Goal: Task Accomplishment & Management: Use online tool/utility

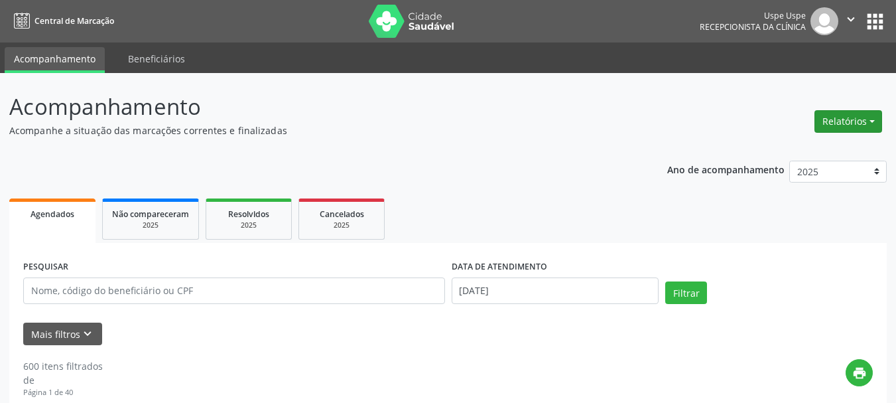
drag, startPoint x: 864, startPoint y: 123, endPoint x: 802, endPoint y: 147, distance: 66.4
click at [864, 122] on button "Relatórios" at bounding box center [848, 121] width 68 height 23
click at [781, 151] on link "Agendamentos" at bounding box center [811, 150] width 143 height 19
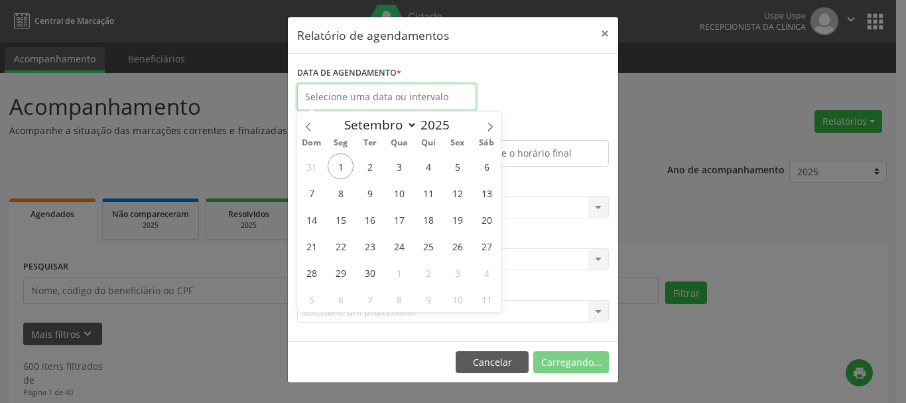
click at [353, 104] on input "text" at bounding box center [386, 97] width 179 height 27
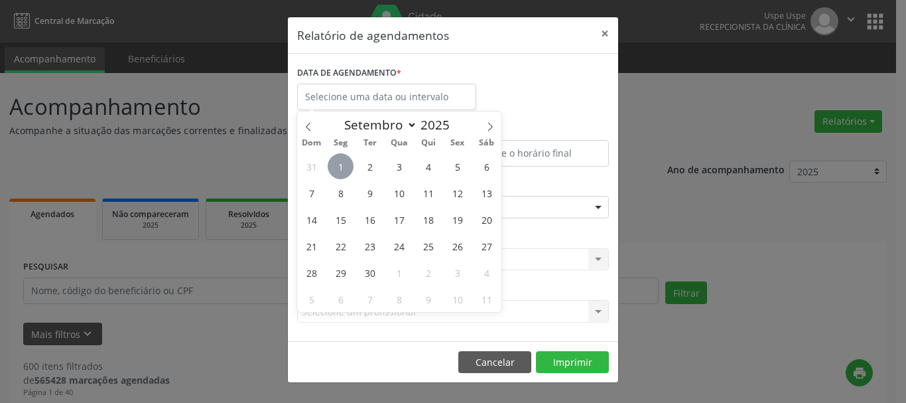
click at [339, 157] on span "1" at bounding box center [341, 166] width 26 height 26
type input "[DATE]"
click at [372, 165] on span "2" at bounding box center [370, 166] width 26 height 26
select select "8"
click at [405, 91] on input "[DATE] até [DATE]" at bounding box center [386, 97] width 179 height 27
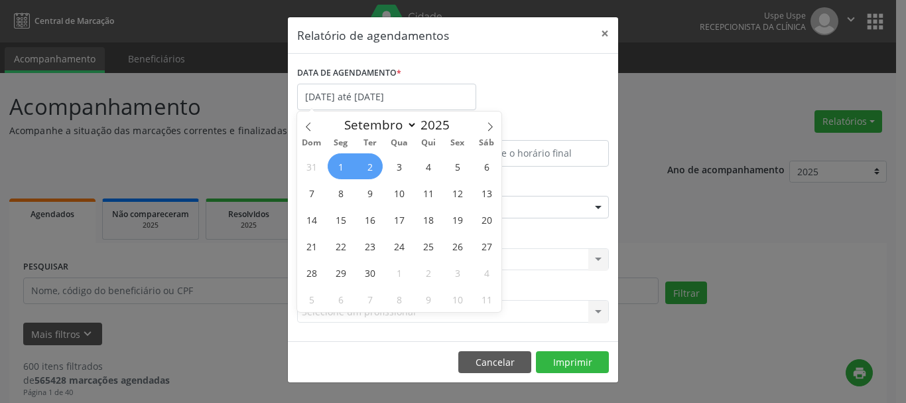
click at [371, 156] on span "2" at bounding box center [370, 166] width 26 height 26
type input "[DATE]"
click at [371, 156] on span "2" at bounding box center [370, 166] width 26 height 26
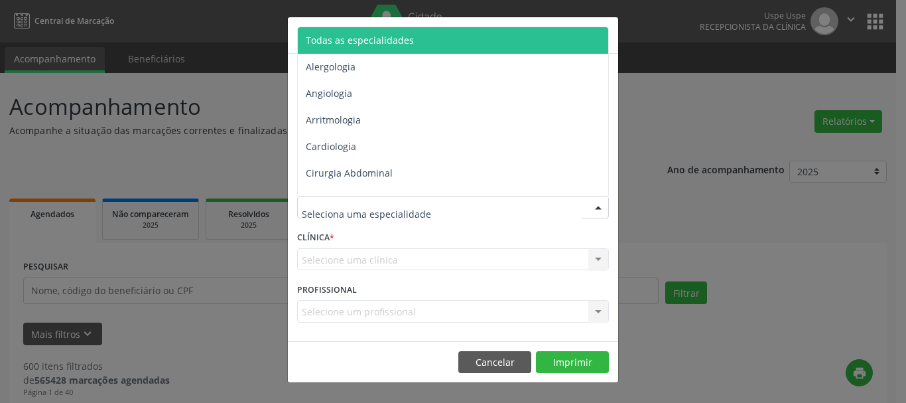
click at [342, 38] on span "Todas as especialidades" at bounding box center [360, 40] width 108 height 13
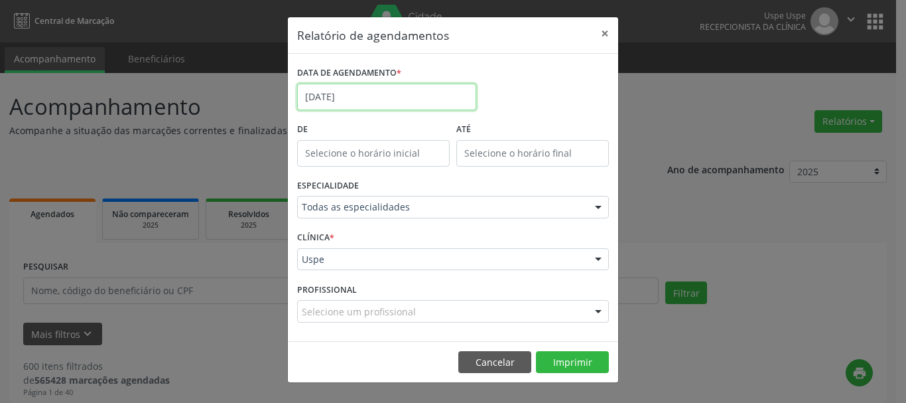
click at [347, 96] on input "[DATE]" at bounding box center [386, 97] width 179 height 27
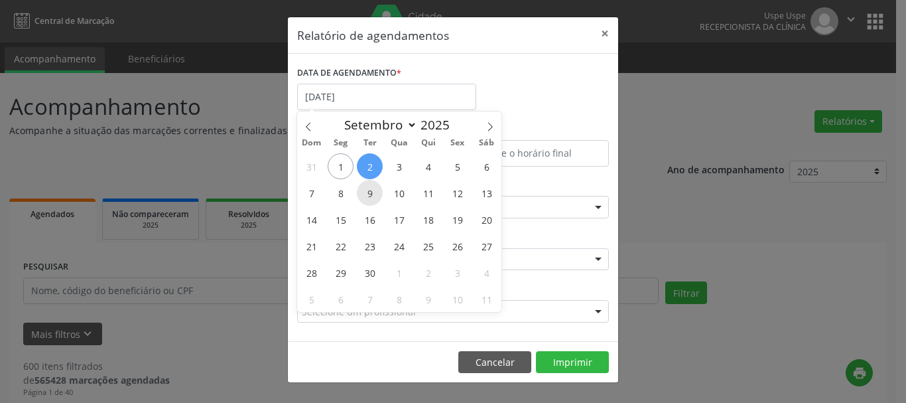
click at [373, 190] on span "9" at bounding box center [370, 193] width 26 height 26
type input "09/09/2025"
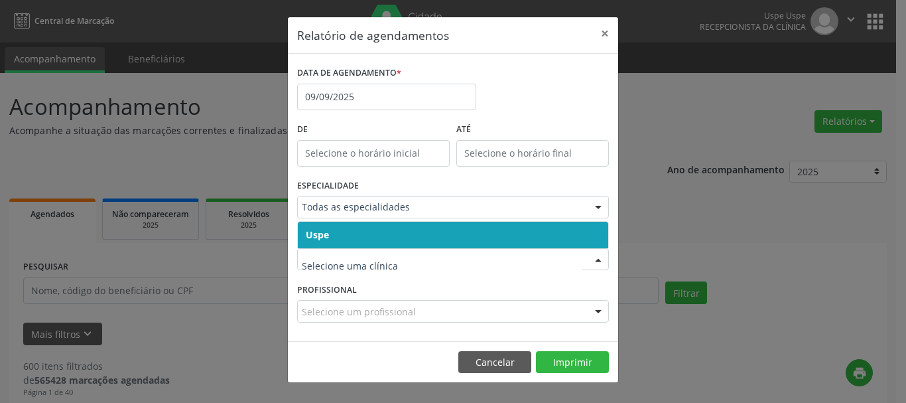
click at [318, 231] on span "Uspe" at bounding box center [317, 234] width 23 height 13
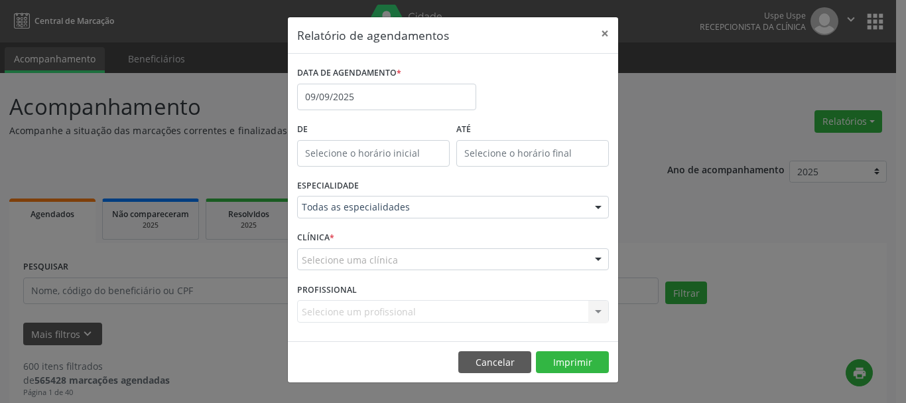
drag, startPoint x: 318, startPoint y: 247, endPoint x: 315, endPoint y: 270, distance: 22.8
click at [318, 248] on div "Selecione uma clínica" at bounding box center [453, 259] width 312 height 23
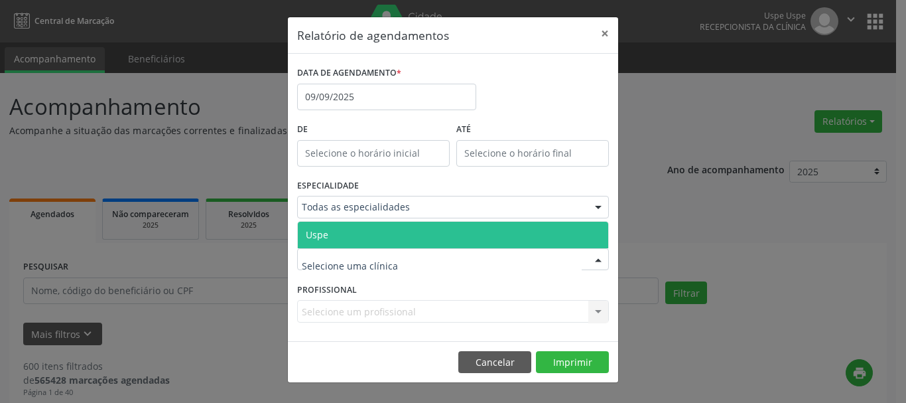
click at [310, 239] on span "Uspe" at bounding box center [317, 234] width 23 height 13
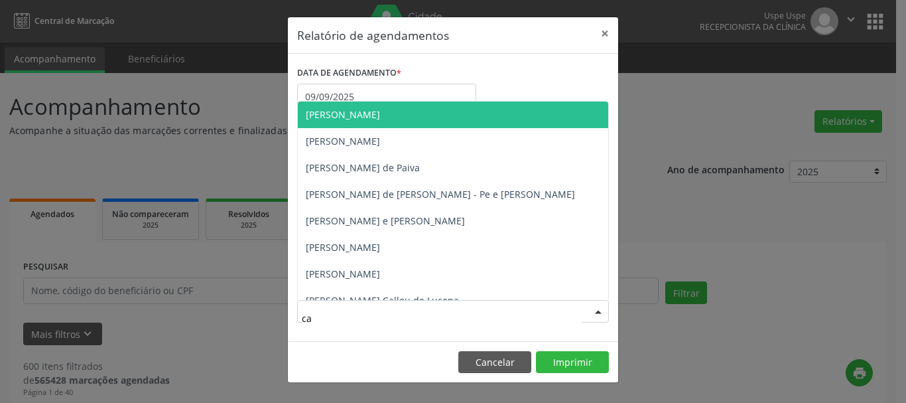
type input "car"
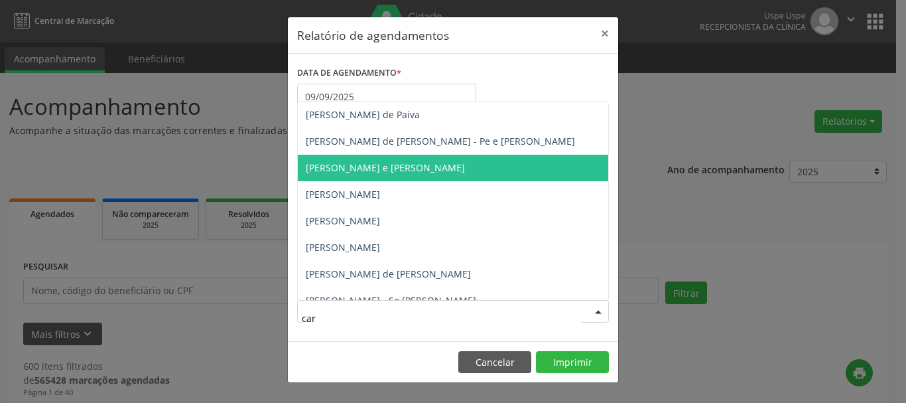
click at [391, 168] on span "[PERSON_NAME] e [PERSON_NAME]" at bounding box center [385, 167] width 159 height 13
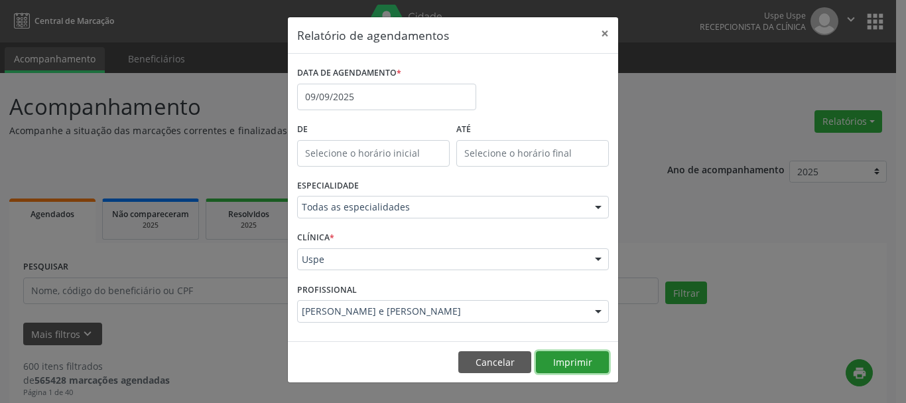
click at [588, 361] on button "Imprimir" at bounding box center [572, 362] width 73 height 23
drag, startPoint x: 604, startPoint y: 38, endPoint x: 544, endPoint y: 64, distance: 65.9
click at [604, 38] on button "×" at bounding box center [605, 33] width 27 height 33
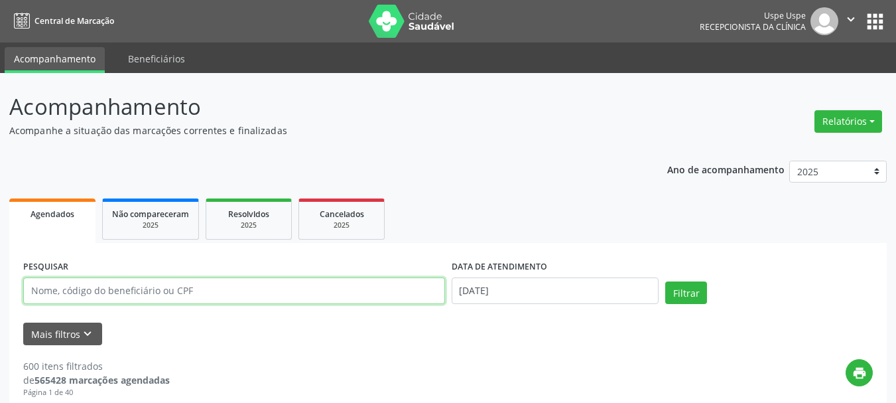
click at [122, 295] on input "text" at bounding box center [234, 290] width 422 height 27
click at [665, 281] on button "Filtrar" at bounding box center [686, 292] width 42 height 23
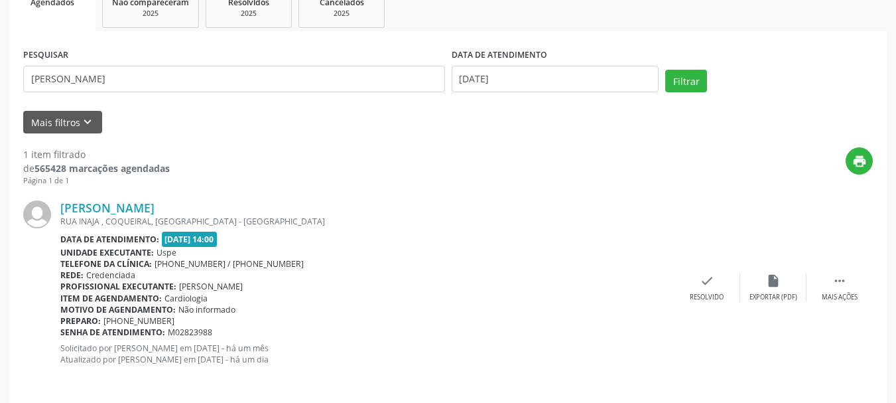
scroll to position [221, 0]
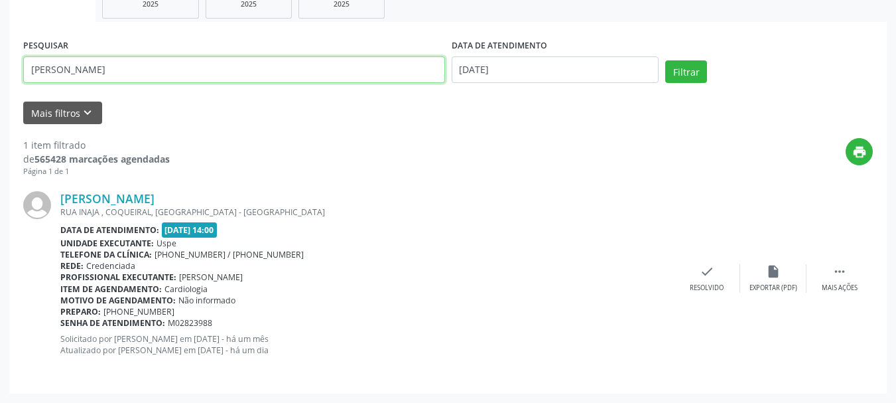
click at [186, 62] on input "[PERSON_NAME]" at bounding box center [234, 69] width 422 height 27
paste input "[PERSON_NAME]"
type input "[PERSON_NAME]"
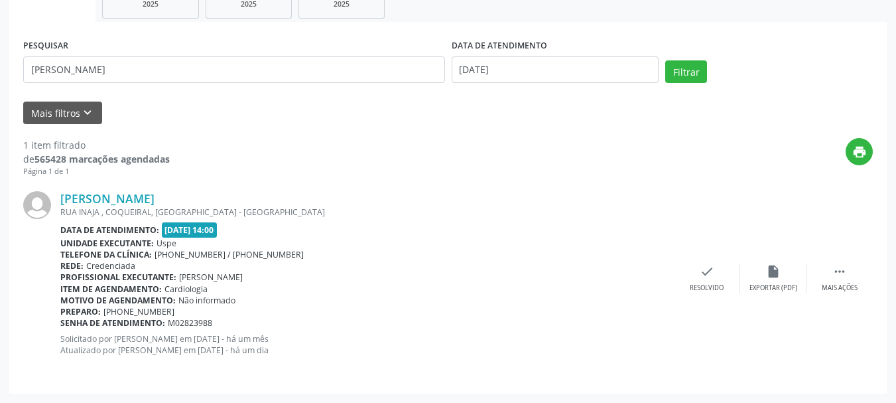
drag, startPoint x: 709, startPoint y: 71, endPoint x: 553, endPoint y: 70, distance: 156.5
click at [706, 71] on div "Filtrar" at bounding box center [769, 76] width 214 height 32
click at [523, 68] on input "[DATE]" at bounding box center [556, 69] width 208 height 27
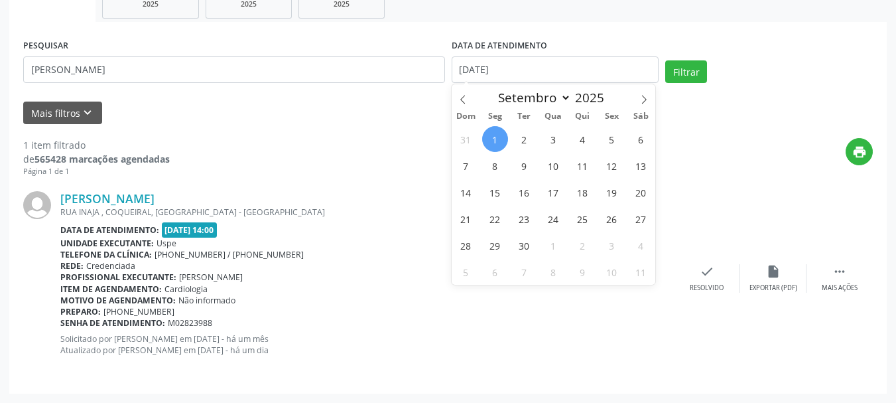
click at [498, 138] on span "1" at bounding box center [495, 139] width 26 height 26
type input "[DATE]"
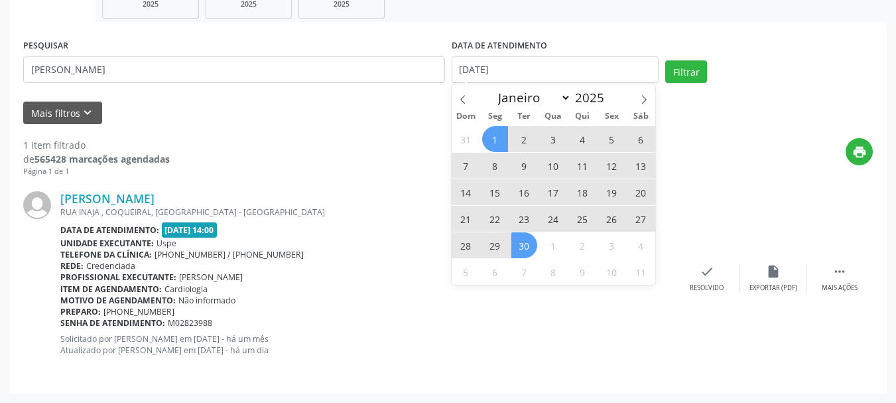
drag, startPoint x: 527, startPoint y: 245, endPoint x: 544, endPoint y: 227, distance: 24.9
click at [533, 239] on span "30" at bounding box center [524, 245] width 26 height 26
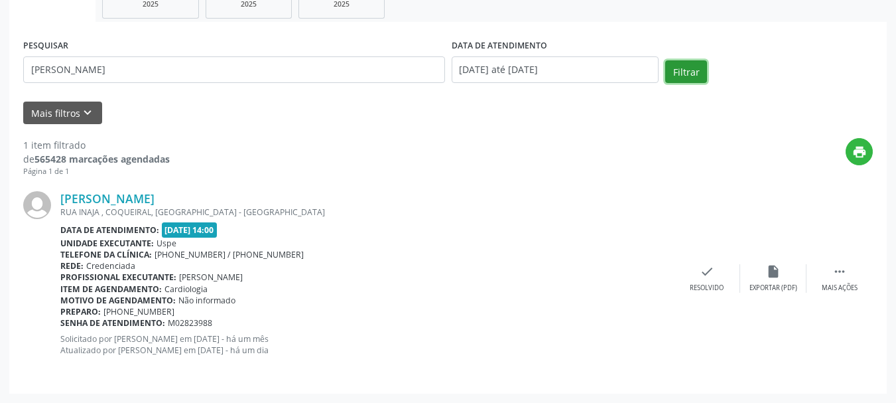
click at [698, 66] on button "Filtrar" at bounding box center [686, 71] width 42 height 23
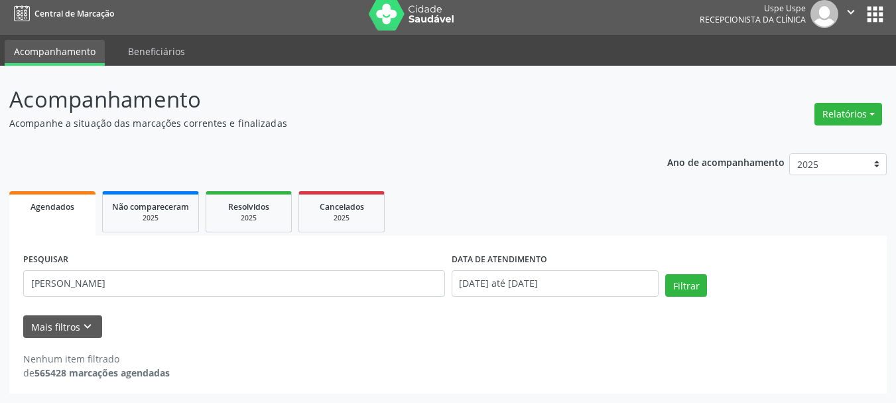
scroll to position [7, 0]
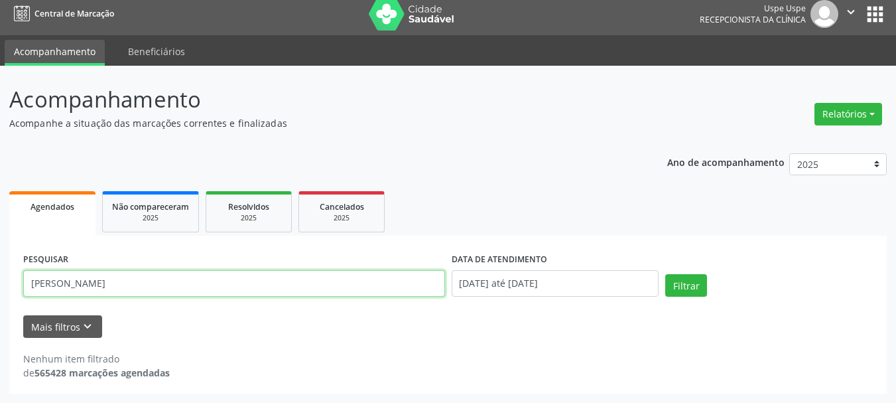
click at [151, 286] on input "[PERSON_NAME]" at bounding box center [234, 283] width 422 height 27
click at [152, 281] on input "[PERSON_NAME]" at bounding box center [234, 283] width 422 height 27
type input "F"
type input "[PERSON_NAME]"
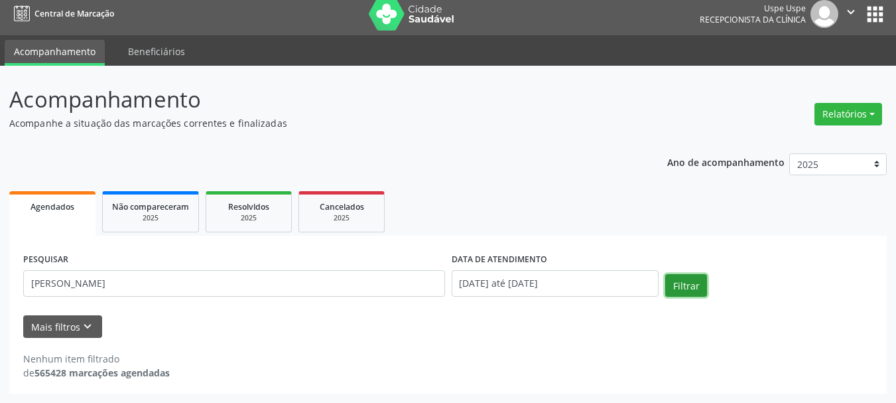
drag, startPoint x: 697, startPoint y: 277, endPoint x: 638, endPoint y: 298, distance: 62.7
click at [657, 294] on div "PESQUISAR [PERSON_NAME] DATA DE ATENDIMENTO [DATE] até [DATE] Filtrar" at bounding box center [448, 277] width 856 height 56
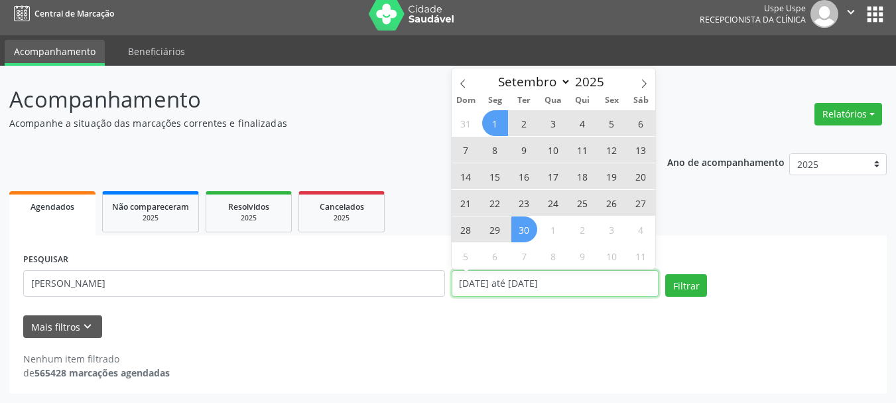
drag, startPoint x: 525, startPoint y: 289, endPoint x: 523, endPoint y: 282, distance: 7.1
click at [525, 287] on input "[DATE] até [DATE]" at bounding box center [556, 283] width 208 height 27
click at [488, 123] on span "1" at bounding box center [495, 123] width 26 height 26
type input "[DATE]"
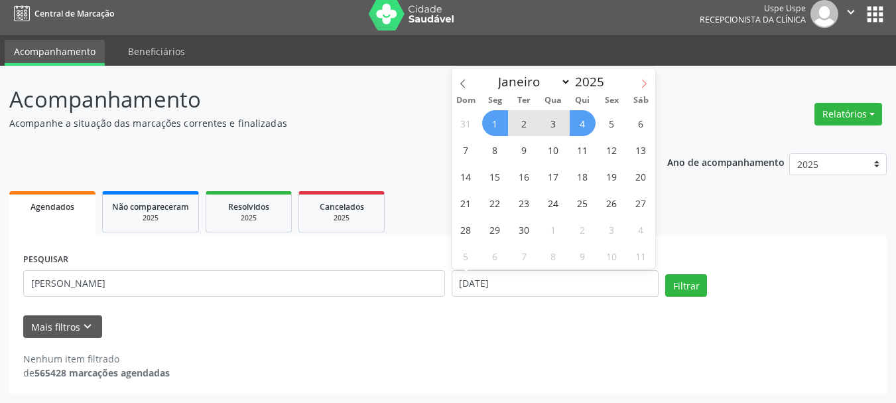
drag, startPoint x: 636, startPoint y: 81, endPoint x: 643, endPoint y: 88, distance: 9.4
click at [637, 81] on span at bounding box center [644, 79] width 23 height 23
select select "9"
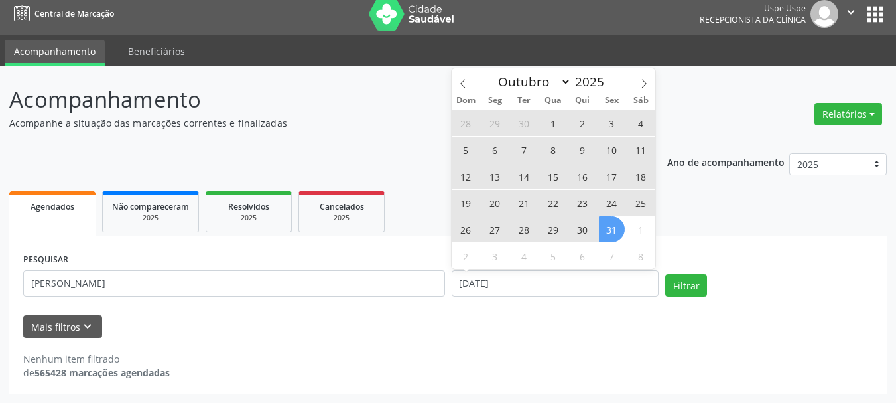
click at [608, 229] on span "31" at bounding box center [612, 229] width 26 height 26
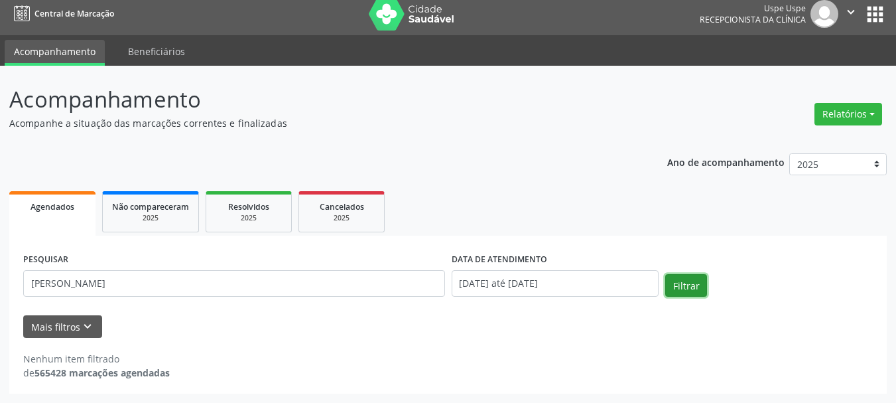
click at [682, 287] on button "Filtrar" at bounding box center [686, 285] width 42 height 23
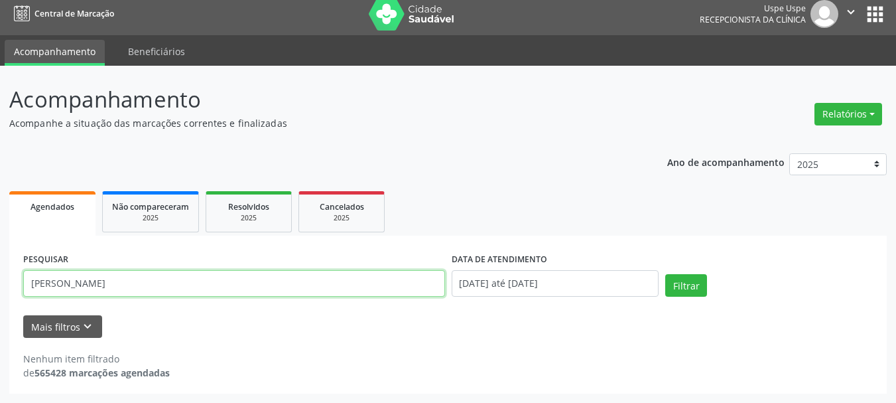
click at [102, 281] on input "[PERSON_NAME]" at bounding box center [234, 283] width 422 height 27
type input "[PERSON_NAME]"
click at [665, 274] on button "Filtrar" at bounding box center [686, 285] width 42 height 23
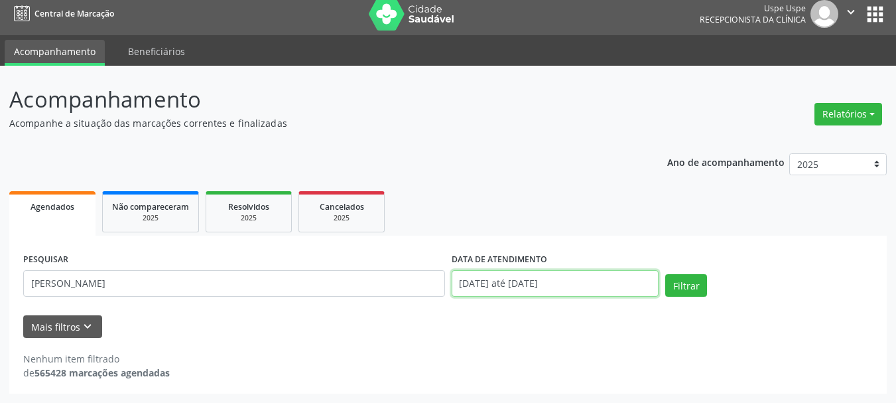
click at [523, 275] on input "[DATE] até [DATE]" at bounding box center [556, 283] width 208 height 27
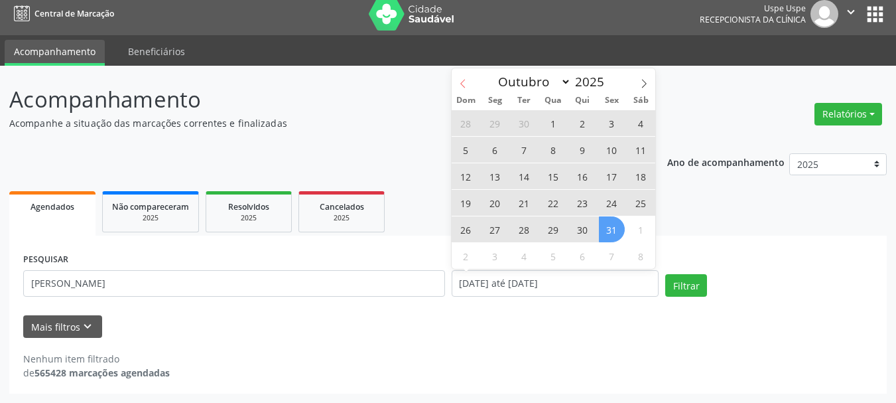
click at [467, 79] on icon at bounding box center [462, 83] width 9 height 9
select select "8"
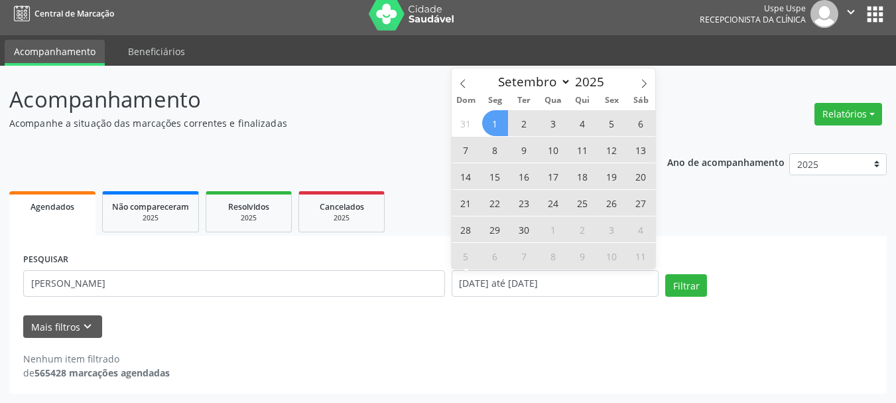
click at [497, 125] on span "1" at bounding box center [495, 123] width 26 height 26
type input "[DATE]"
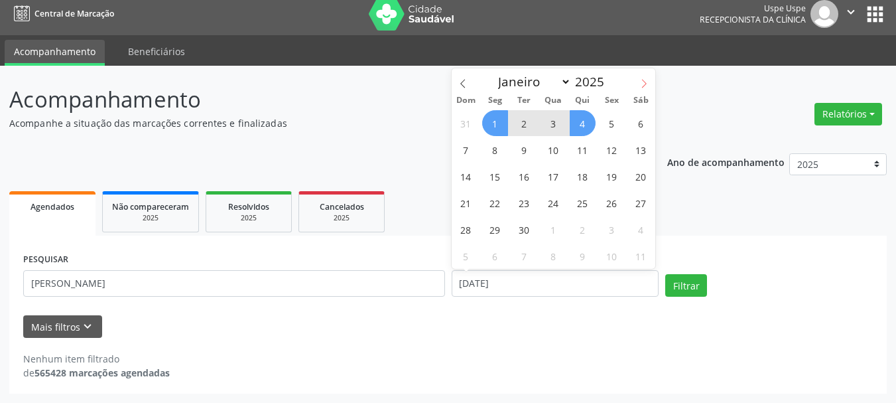
click at [647, 81] on icon at bounding box center [643, 83] width 9 height 9
select select "9"
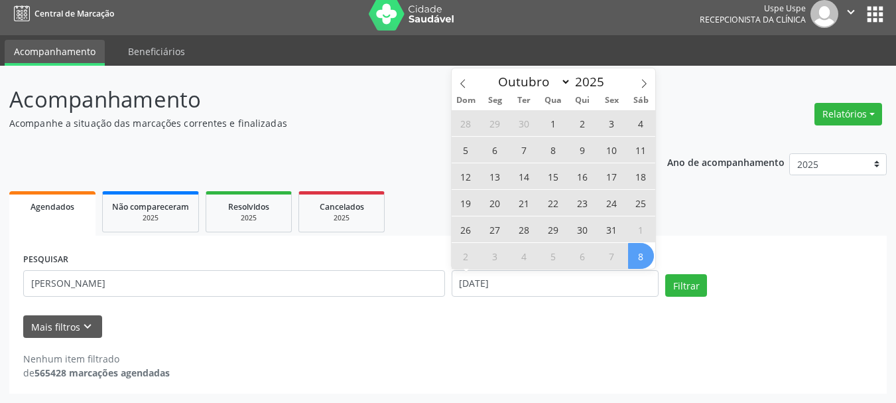
click at [634, 251] on span "8" at bounding box center [641, 256] width 26 height 26
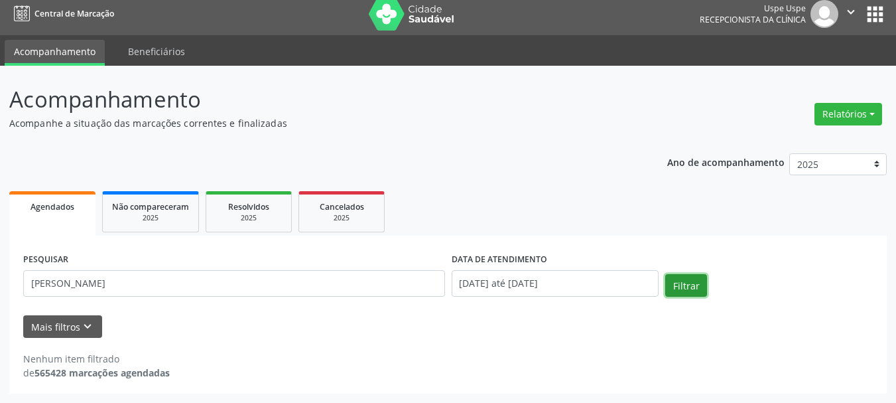
click at [698, 296] on button "Filtrar" at bounding box center [686, 285] width 42 height 23
click at [842, 122] on button "Relatórios" at bounding box center [848, 114] width 68 height 23
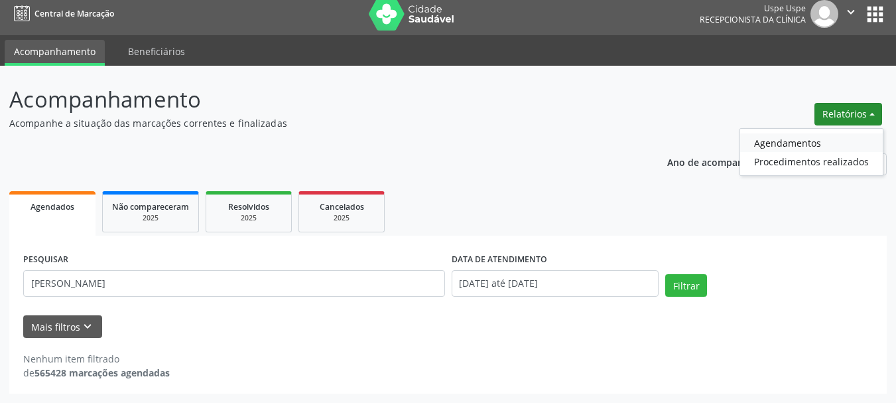
click at [814, 148] on link "Agendamentos" at bounding box center [811, 142] width 143 height 19
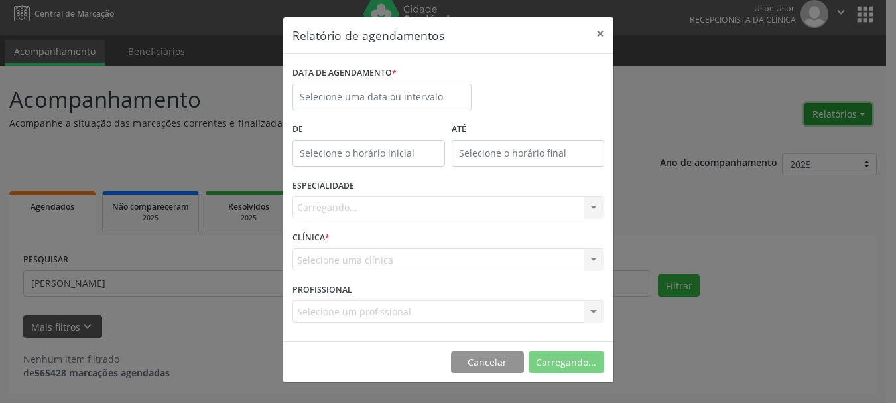
click at [814, 148] on div "Relatório de agendamentos × DATA DE AGENDAMENTO * De ATÉ ESPECIALIDADE [GEOGRAP…" at bounding box center [448, 201] width 896 height 403
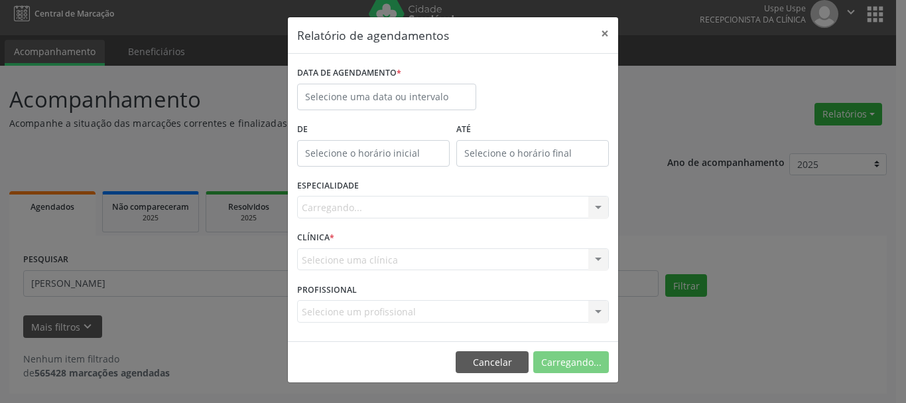
click at [814, 148] on div "Relatório de agendamentos × DATA DE AGENDAMENTO * De ATÉ ESPECIALIDADE [GEOGRAP…" at bounding box center [453, 201] width 906 height 403
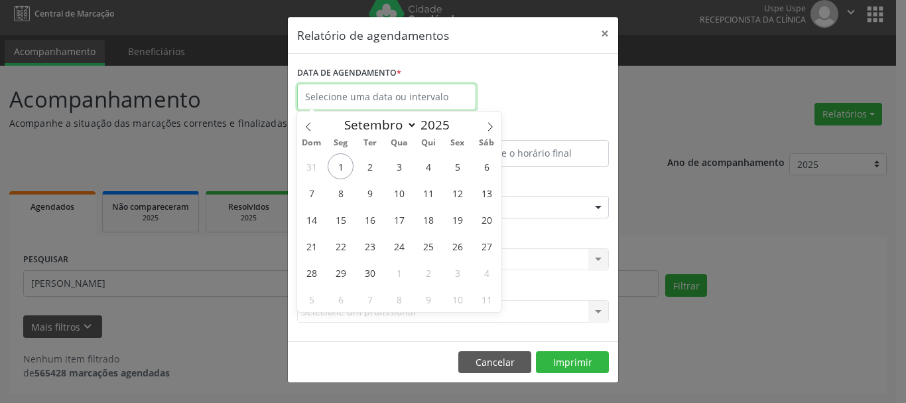
click at [462, 103] on input "text" at bounding box center [386, 97] width 179 height 27
click at [423, 166] on span "4" at bounding box center [428, 166] width 26 height 26
type input "[DATE]"
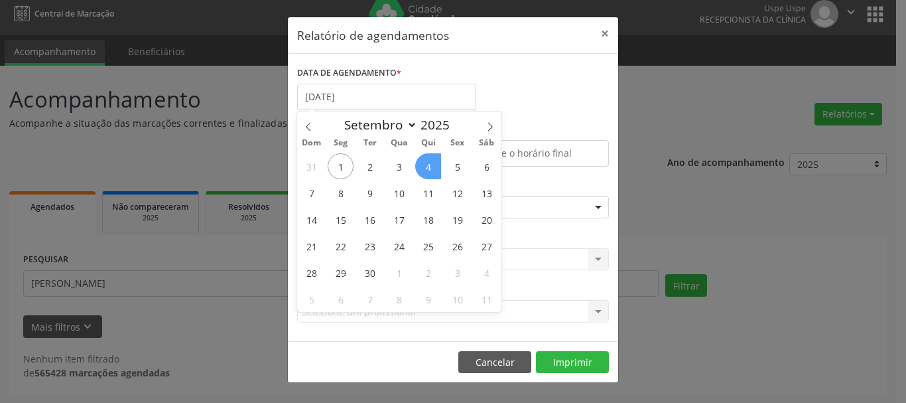
click at [423, 166] on span "4" at bounding box center [428, 166] width 26 height 26
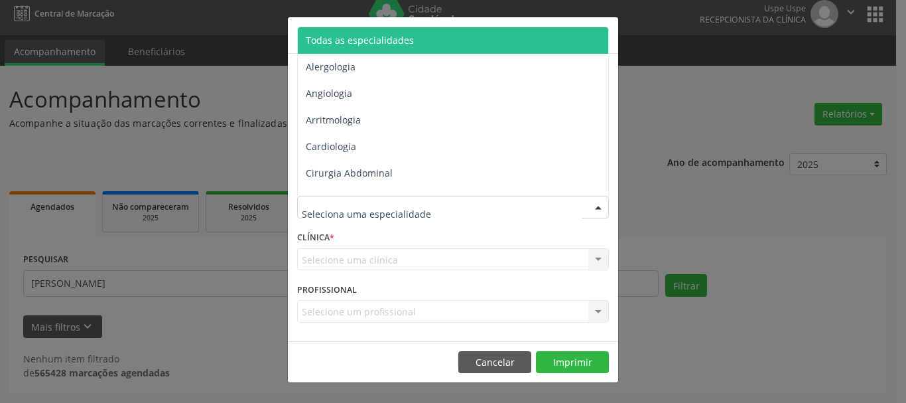
drag, startPoint x: 375, startPoint y: 213, endPoint x: 398, endPoint y: 215, distance: 23.3
drag, startPoint x: 333, startPoint y: 46, endPoint x: 331, endPoint y: 57, distance: 11.4
click at [333, 45] on span "Todas as especialidades" at bounding box center [360, 40] width 108 height 13
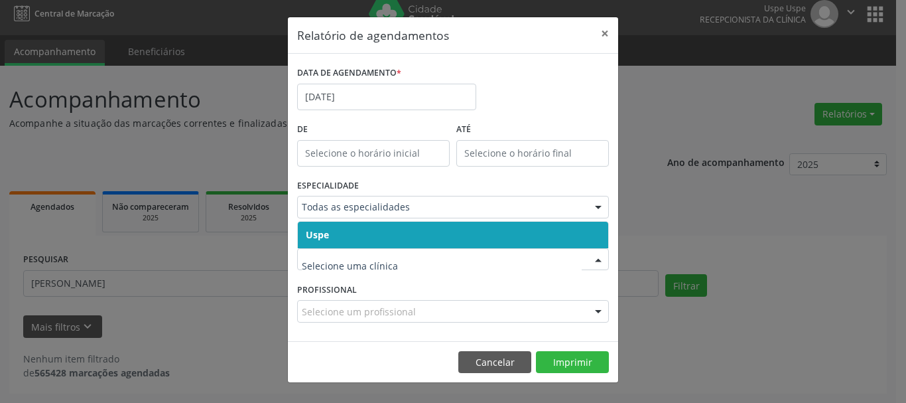
click at [308, 224] on span "Uspe" at bounding box center [453, 235] width 310 height 27
click at [308, 224] on form "DATA DE AGENDAMENTO * [DATE] De ATÉ ESPECIALIDADE Todas as especialidades Todas…" at bounding box center [453, 197] width 312 height 269
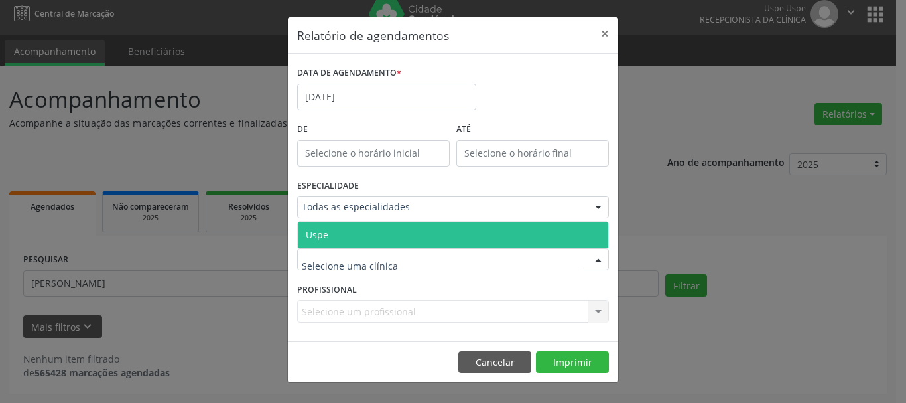
click at [309, 233] on span "Uspe" at bounding box center [317, 234] width 23 height 13
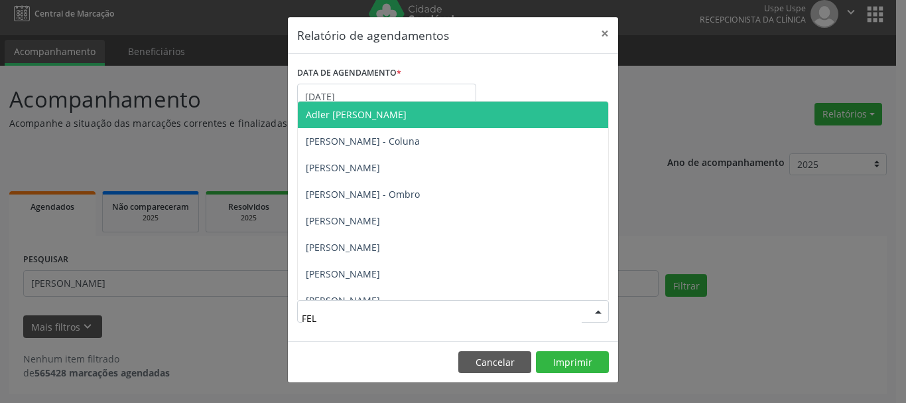
type input "FELI"
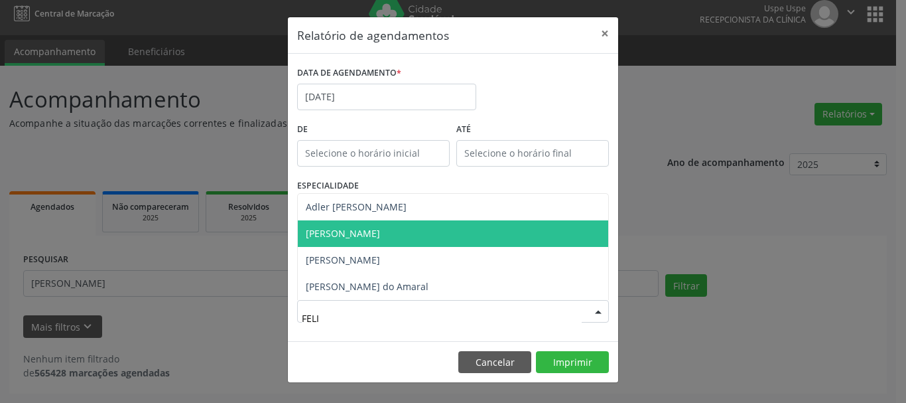
click at [380, 230] on span "[PERSON_NAME]" at bounding box center [343, 233] width 74 height 13
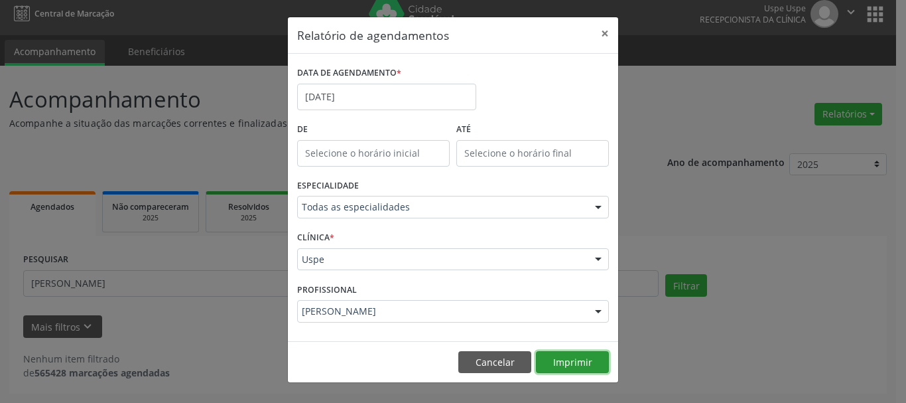
click at [570, 364] on button "Imprimir" at bounding box center [572, 362] width 73 height 23
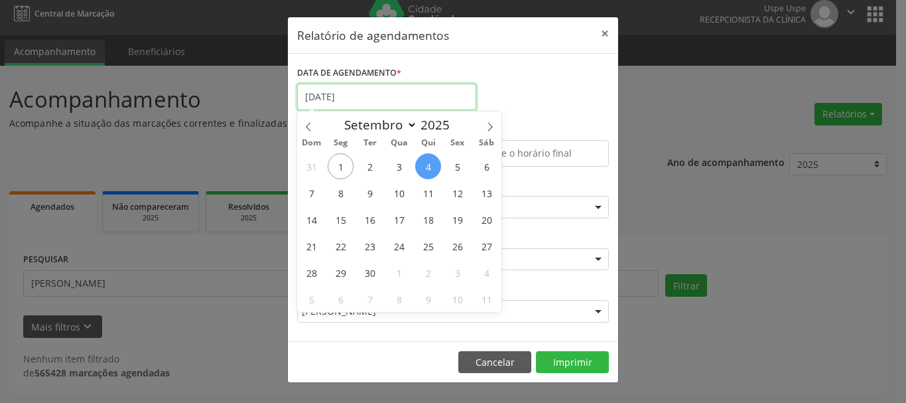
click at [433, 109] on body "Central de Marcação Uspe Uspe Recepcionista da clínica  Configurações Sair app…" at bounding box center [453, 194] width 906 height 403
click at [340, 202] on span "8" at bounding box center [341, 193] width 26 height 26
type input "[DATE]"
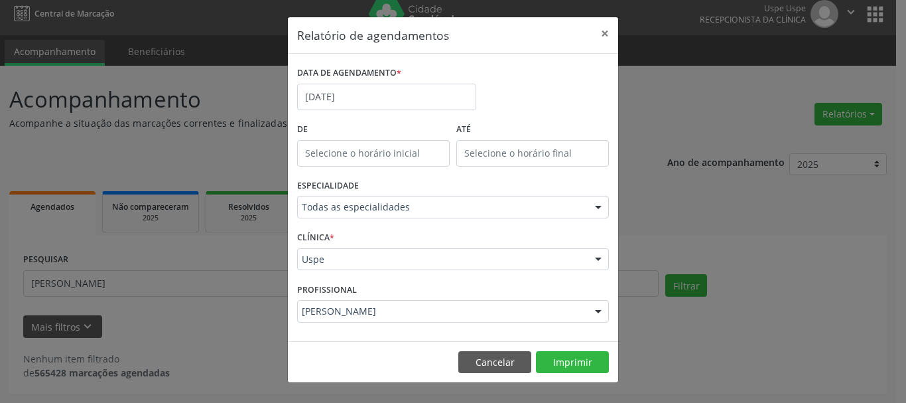
click at [359, 304] on div "[PERSON_NAME]" at bounding box center [453, 311] width 312 height 23
click at [570, 361] on button "Imprimir" at bounding box center [572, 362] width 73 height 23
drag, startPoint x: 618, startPoint y: 32, endPoint x: 611, endPoint y: 32, distance: 7.3
click at [618, 31] on div "Relatório de agendamentos × DATA DE AGENDAMENTO * [DATE] De ATÉ ESPECIALIDADE T…" at bounding box center [453, 200] width 332 height 367
drag, startPoint x: 611, startPoint y: 32, endPoint x: 274, endPoint y: 163, distance: 361.6
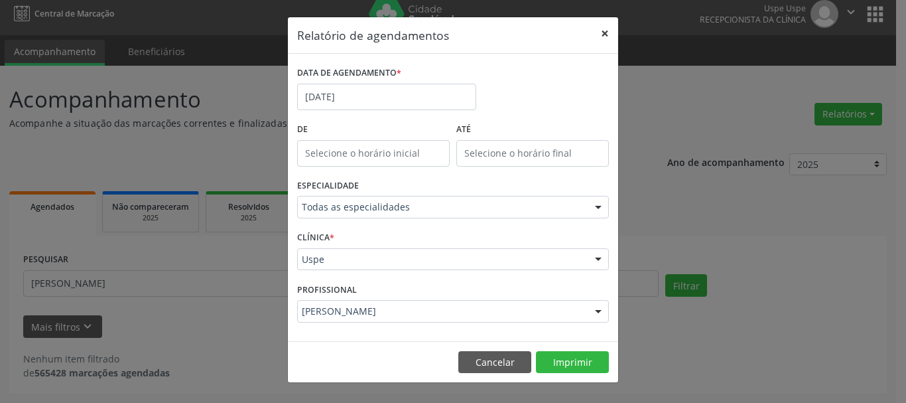
click at [608, 34] on button "×" at bounding box center [605, 33] width 27 height 33
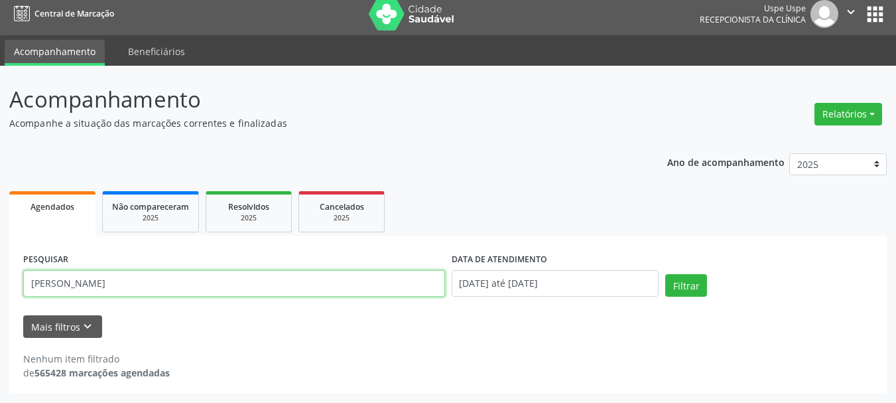
click at [177, 287] on input "[PERSON_NAME]" at bounding box center [234, 283] width 422 height 27
paste input "[PERSON_NAME]"
type input "[PERSON_NAME]"
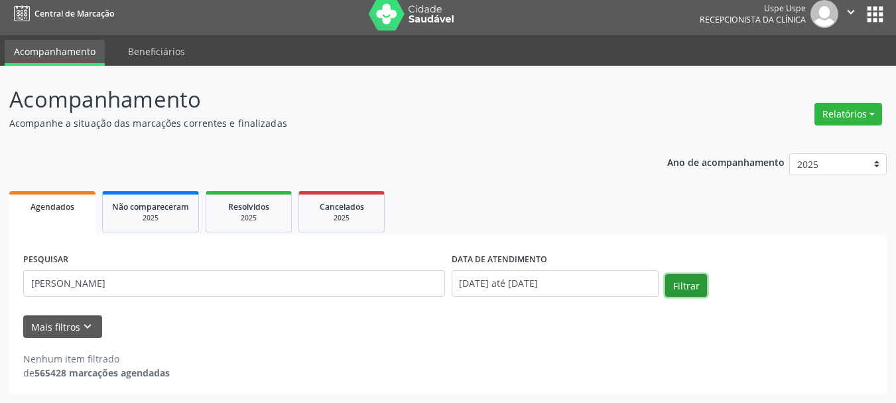
click at [686, 285] on button "Filtrar" at bounding box center [686, 285] width 42 height 23
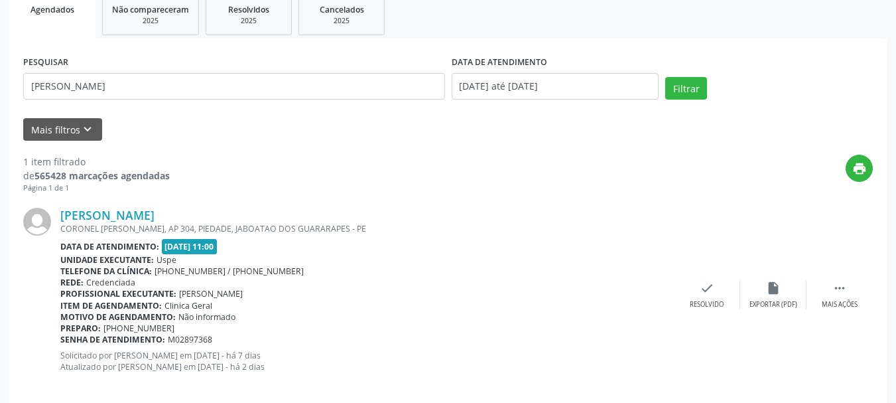
scroll to position [221, 0]
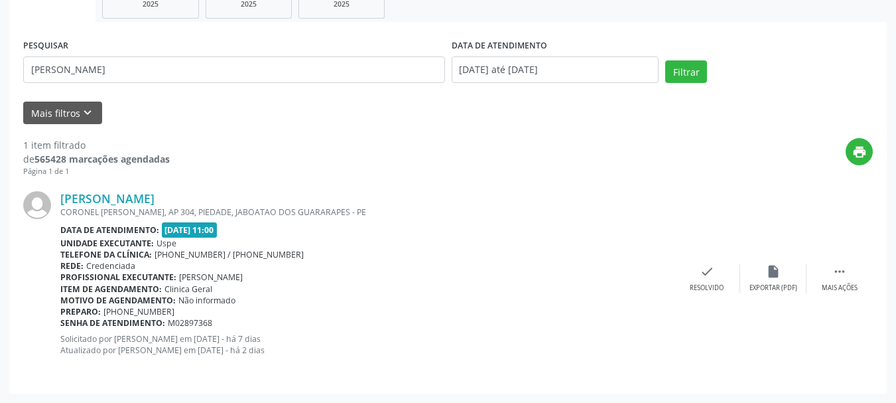
drag, startPoint x: 458, startPoint y: 263, endPoint x: 369, endPoint y: 278, distance: 90.1
click at [452, 263] on div "Rede: Credenciada" at bounding box center [367, 265] width 614 height 11
